Goal: Transaction & Acquisition: Register for event/course

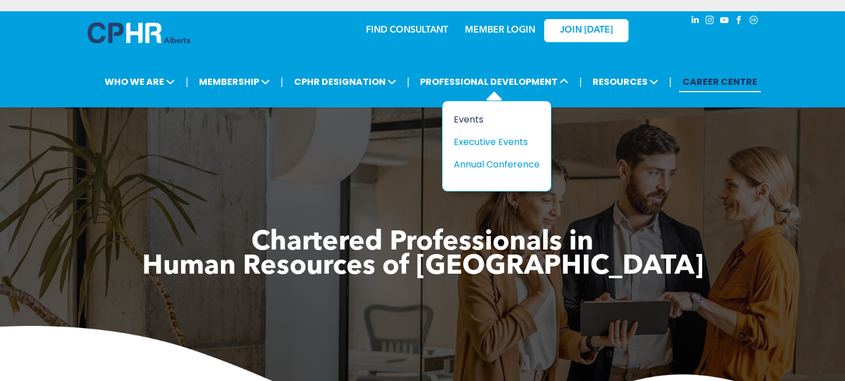
click at [477, 123] on div "Events" at bounding box center [493, 119] width 78 height 14
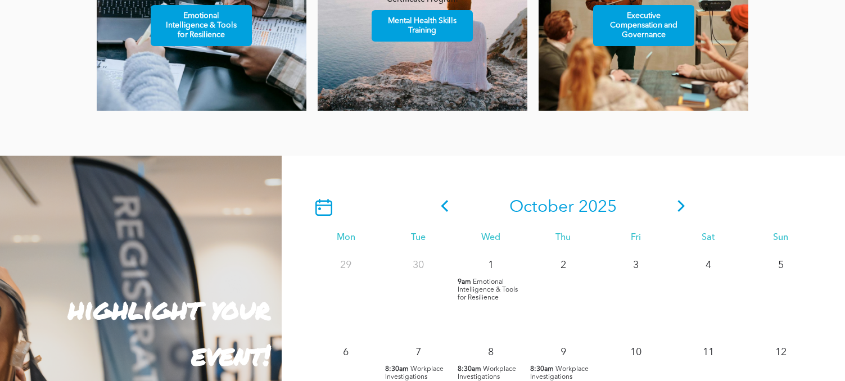
scroll to position [844, 0]
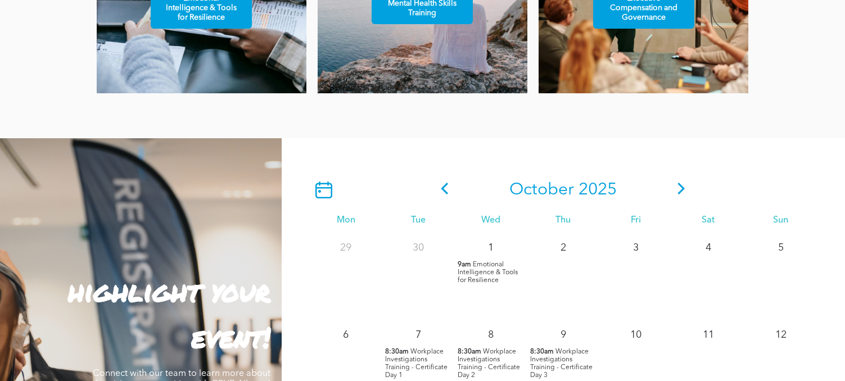
click at [687, 190] on icon at bounding box center [681, 189] width 17 height 12
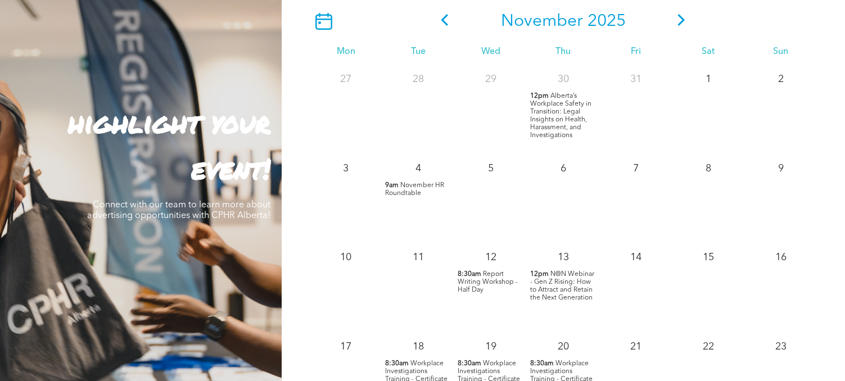
scroll to position [1069, 0]
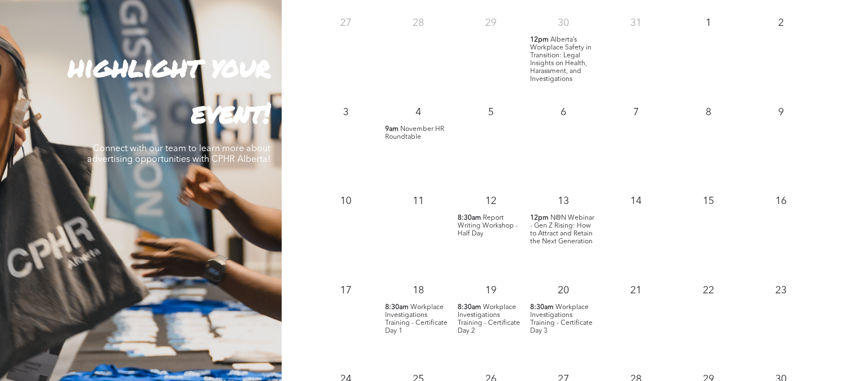
click at [414, 316] on span "Workplace Investigations Training - Certificate Day 1" at bounding box center [416, 319] width 62 height 30
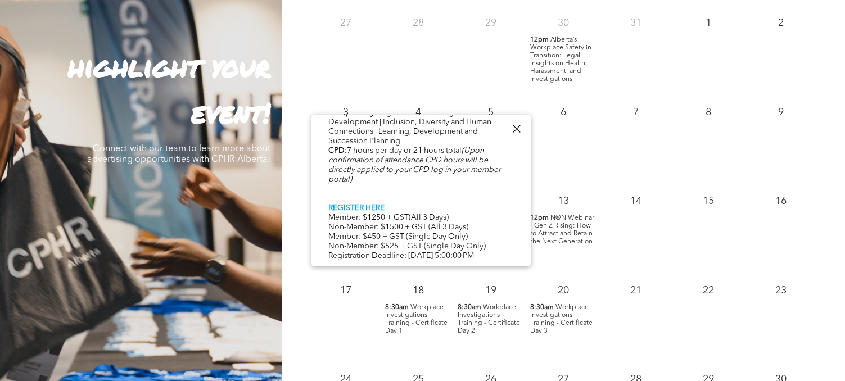
scroll to position [580, 0]
click at [377, 204] on link "REGISTER HERE" at bounding box center [356, 208] width 56 height 8
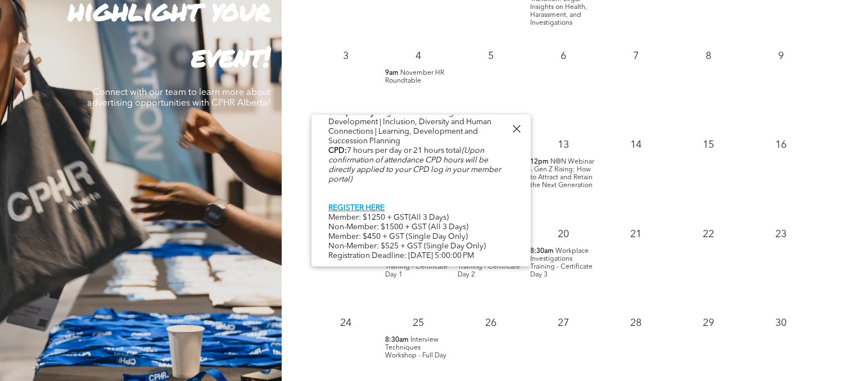
click at [519, 130] on div at bounding box center [516, 128] width 15 height 15
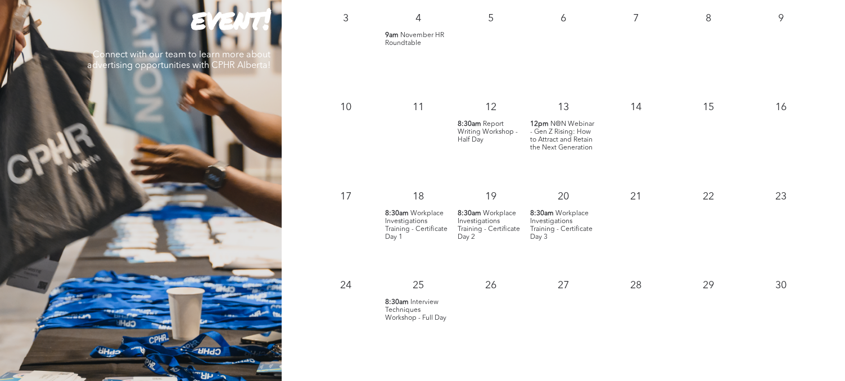
scroll to position [1181, 0]
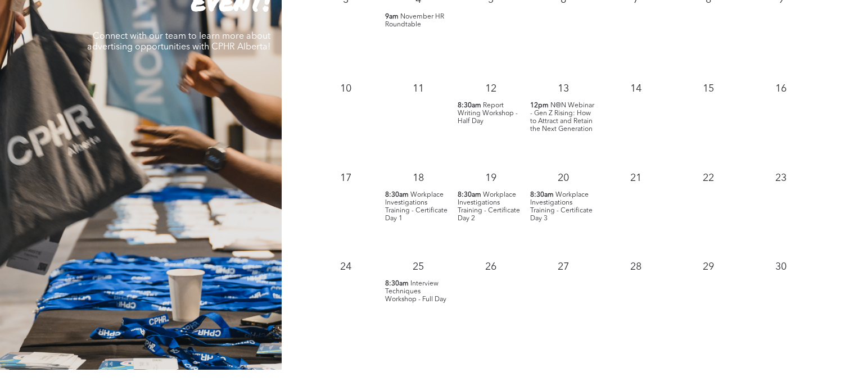
click at [407, 211] on span "Workplace Investigations Training - Certificate Day 1" at bounding box center [416, 207] width 62 height 30
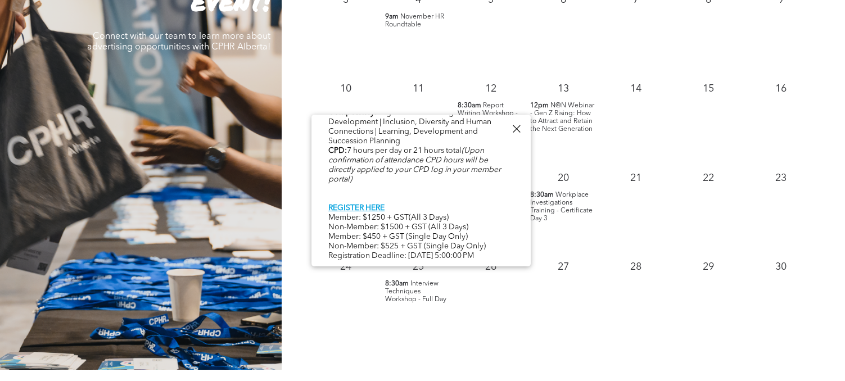
scroll to position [580, 0]
click at [521, 353] on div "November 2025 Mon Tue Wed Thu Fri Sat Sun 27 28 29 30 12pm" at bounding box center [564, 85] width 564 height 569
click at [517, 128] on div at bounding box center [516, 128] width 15 height 15
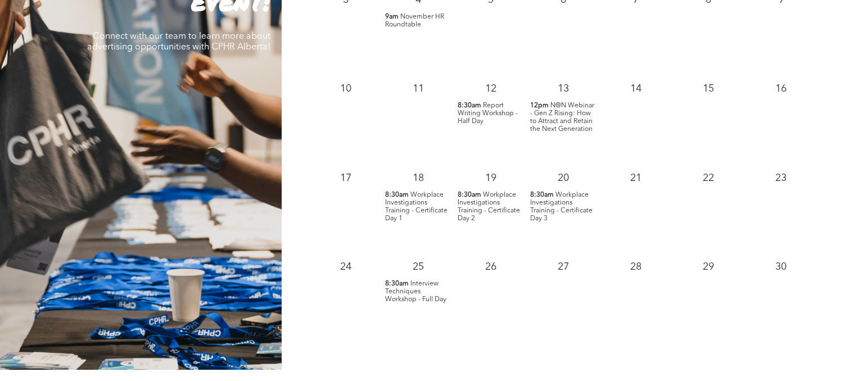
click at [486, 205] on span "Workplace Investigations Training - Certificate Day 2" at bounding box center [489, 207] width 62 height 30
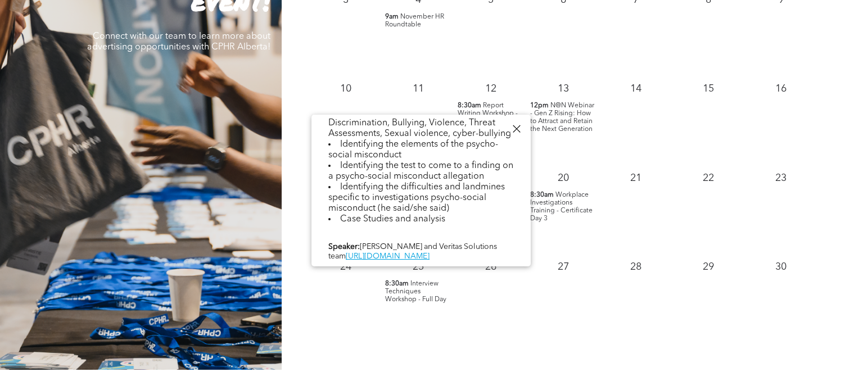
scroll to position [651, 0]
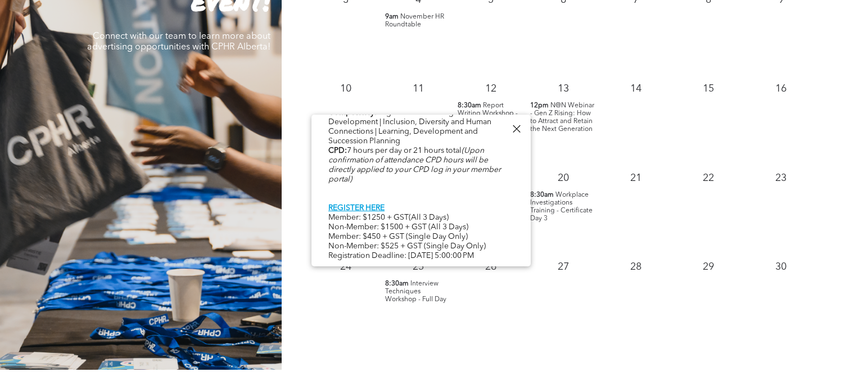
click at [375, 204] on link "REGISTER HERE" at bounding box center [356, 208] width 56 height 8
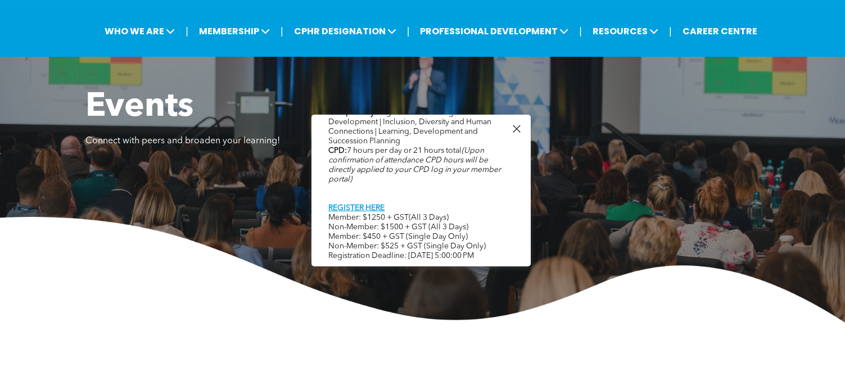
scroll to position [0, 0]
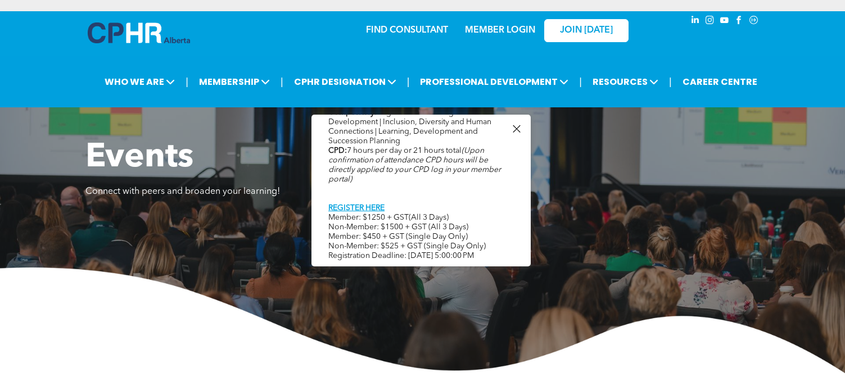
click at [516, 129] on div at bounding box center [516, 128] width 15 height 15
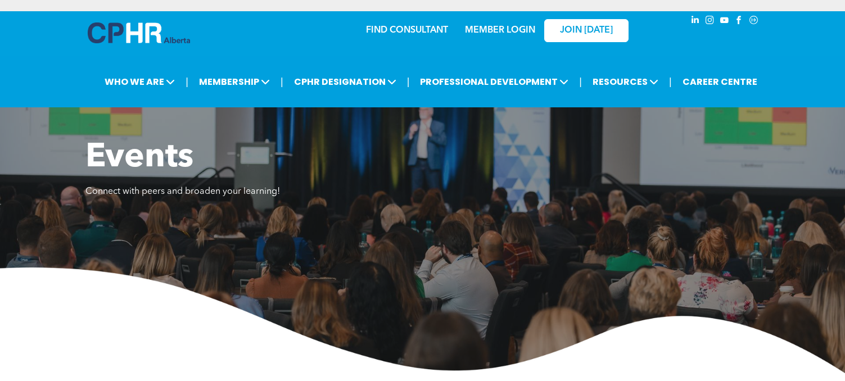
click at [511, 30] on link "MEMBER LOGIN" at bounding box center [500, 30] width 70 height 9
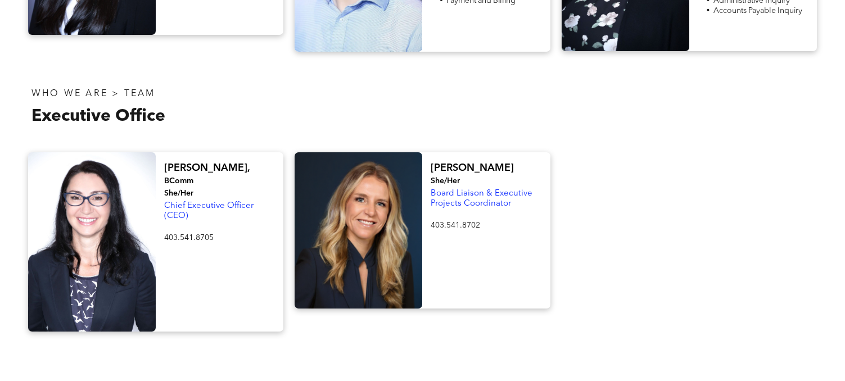
scroll to position [1968, 0]
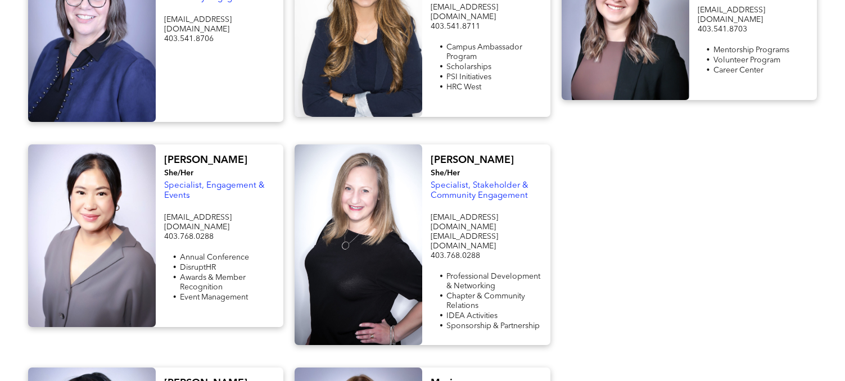
scroll to position [1069, 0]
